Goal: Information Seeking & Learning: Learn about a topic

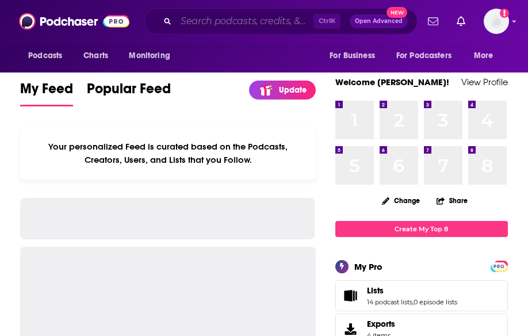
click at [218, 20] on input "Search podcasts, credits, & more..." at bounding box center [244, 21] width 137 height 18
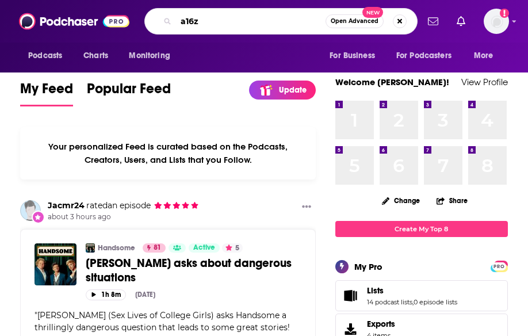
type input "a16z"
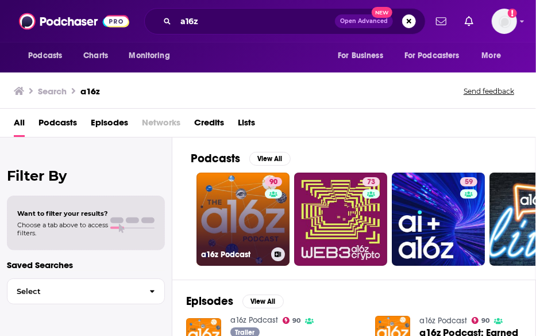
click at [251, 217] on link "90 a16z Podcast" at bounding box center [243, 218] width 93 height 93
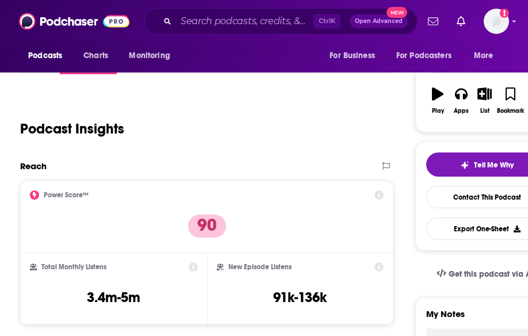
scroll to position [237, 0]
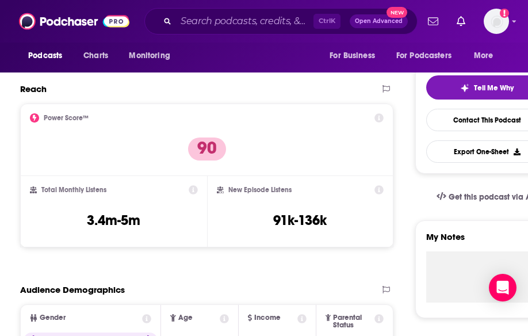
click at [316, 45] on div "Podcasts Charts Monitoring For Business For Podcasters More" at bounding box center [264, 58] width 528 height 30
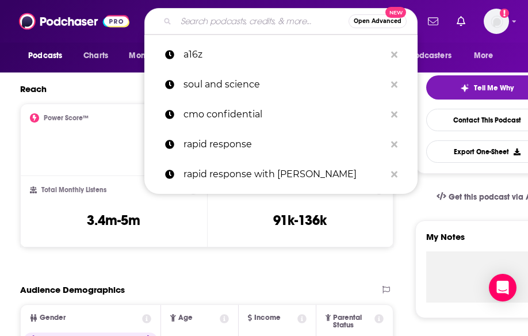
click at [264, 20] on input "Search podcasts, credits, & more..." at bounding box center [262, 21] width 172 height 18
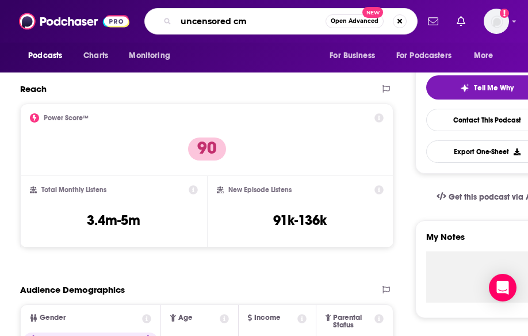
type input "uncensored cmo"
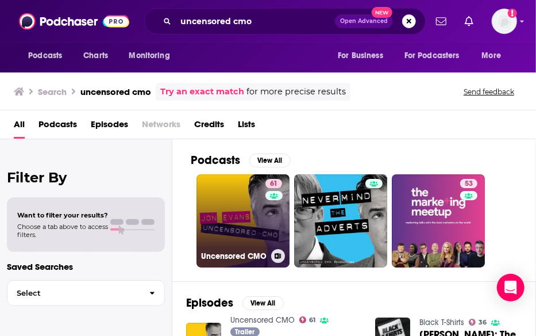
click at [254, 219] on link "61 Uncensored CMO" at bounding box center [243, 220] width 93 height 93
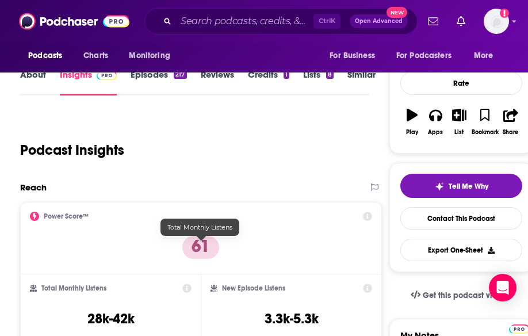
scroll to position [139, 0]
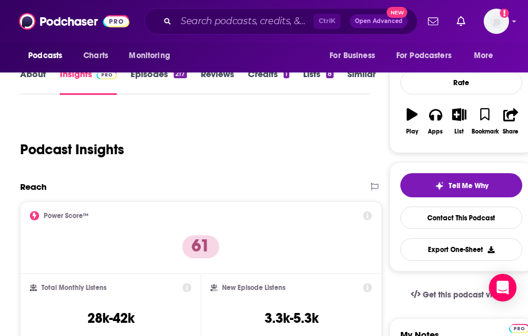
click at [235, 155] on div "Podcast Insights" at bounding box center [189, 142] width 339 height 59
click at [215, 21] on input "Search podcasts, credits, & more..." at bounding box center [244, 21] width 137 height 18
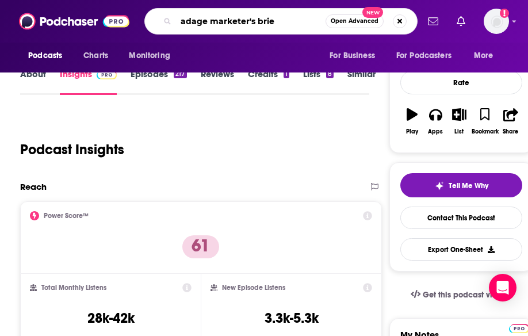
type input "adage marketer's brief"
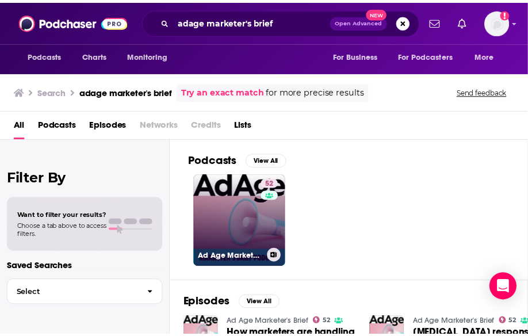
scroll to position [14, 0]
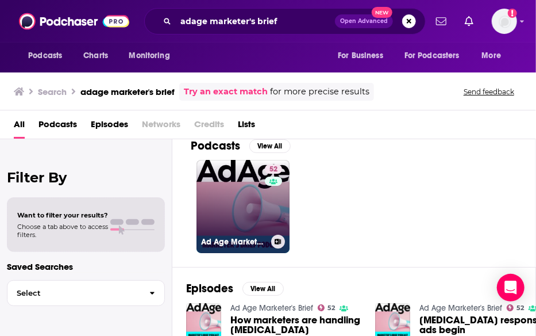
click at [240, 209] on link "52 Ad Age Marketer's Brief" at bounding box center [243, 206] width 93 height 93
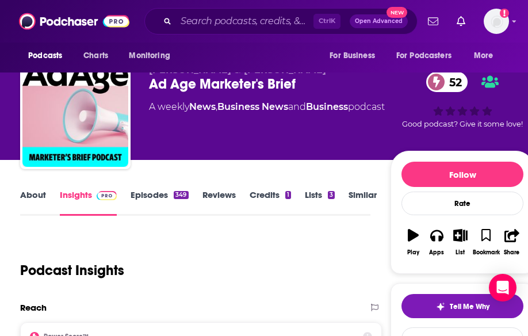
scroll to position [163, 0]
